Goal: Transaction & Acquisition: Purchase product/service

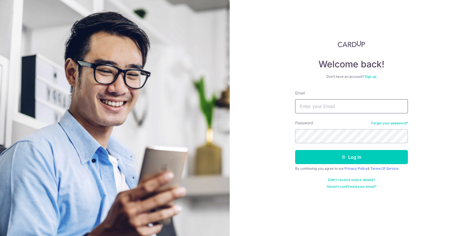
drag, startPoint x: 0, startPoint y: 0, endPoint x: 311, endPoint y: 107, distance: 329.1
click at [311, 107] on input "Email" at bounding box center [351, 106] width 113 height 14
type input "lim_hanwei@yahoo.com.sg"
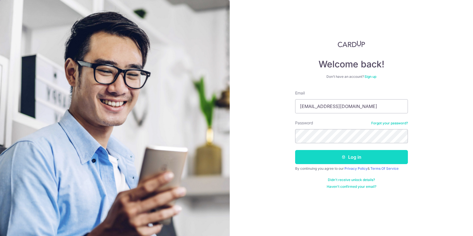
click at [353, 154] on button "Log in" at bounding box center [351, 157] width 113 height 14
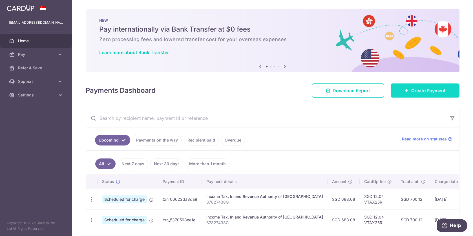
click at [411, 89] on span "Create Payment" at bounding box center [428, 90] width 34 height 7
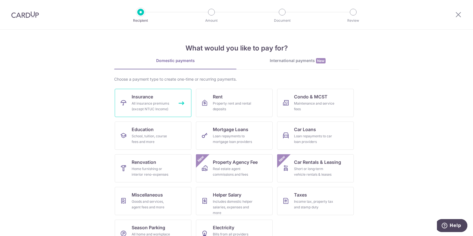
click at [154, 101] on div "All insurance premiums (except NTUC Income)" at bounding box center [152, 106] width 41 height 11
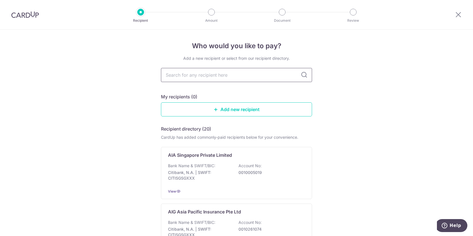
click at [201, 76] on input "text" at bounding box center [236, 75] width 151 height 14
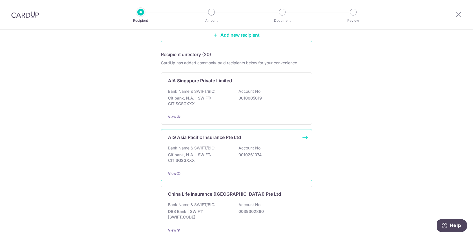
scroll to position [113, 0]
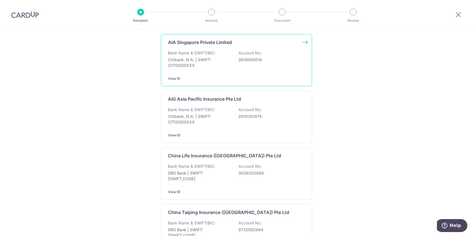
click at [202, 56] on p "Bank Name & SWIFT/BIC:" at bounding box center [191, 53] width 47 height 6
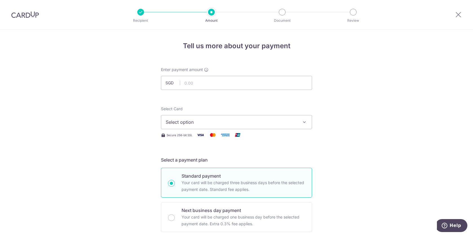
click at [247, 120] on span "Select option" at bounding box center [231, 122] width 131 height 7
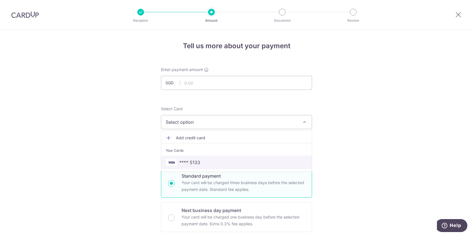
click at [199, 161] on span "**** 5133" at bounding box center [237, 162] width 142 height 7
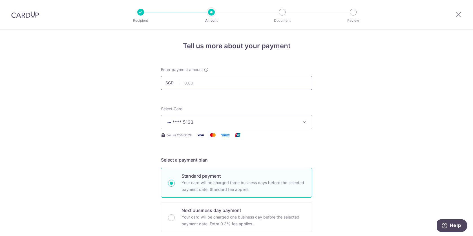
click at [212, 82] on input "text" at bounding box center [236, 83] width 151 height 14
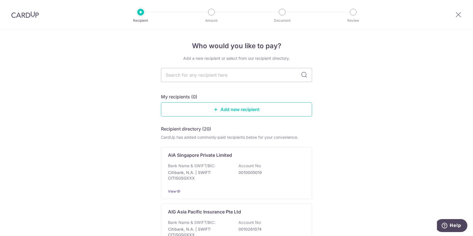
click at [24, 13] on img at bounding box center [25, 14] width 28 height 7
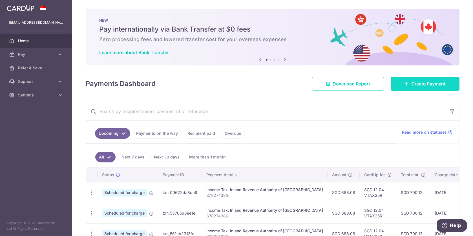
click at [438, 84] on span "Create Payment" at bounding box center [428, 83] width 34 height 7
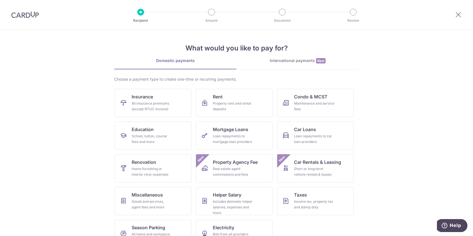
scroll to position [16, 0]
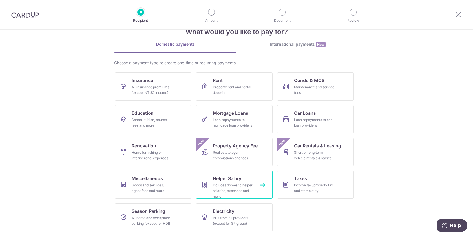
click at [226, 182] on div "Includes domestic helper salaries, expenses and more" at bounding box center [233, 190] width 41 height 17
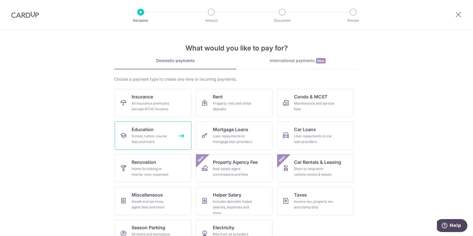
click at [140, 135] on div "School, tuition, course fees and more" at bounding box center [152, 138] width 41 height 11
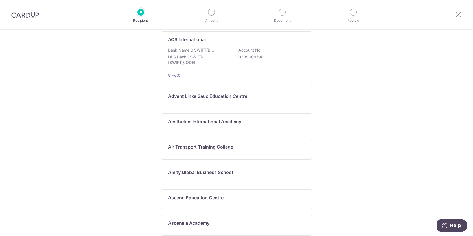
scroll to position [140, 0]
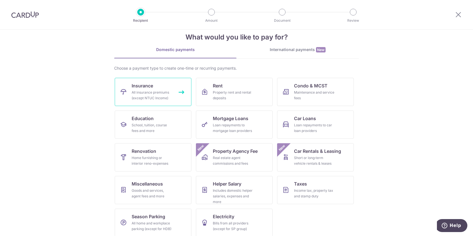
scroll to position [16, 0]
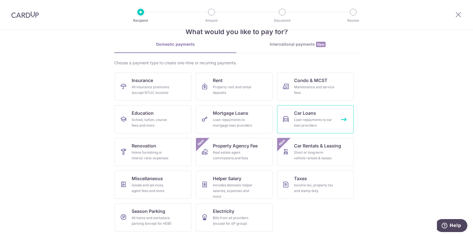
click at [304, 112] on span "Car Loans" at bounding box center [305, 113] width 22 height 7
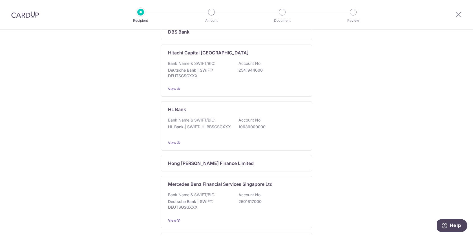
scroll to position [254, 0]
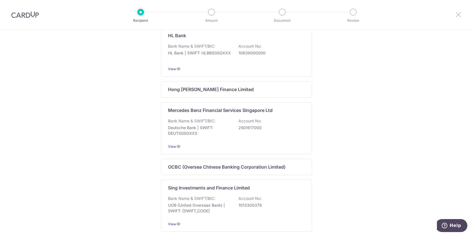
click at [460, 16] on icon at bounding box center [458, 14] width 7 height 7
